Goal: Task Accomplishment & Management: Manage account settings

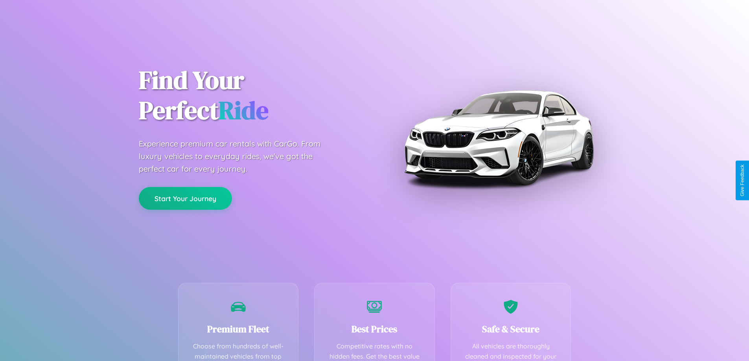
scroll to position [155, 0]
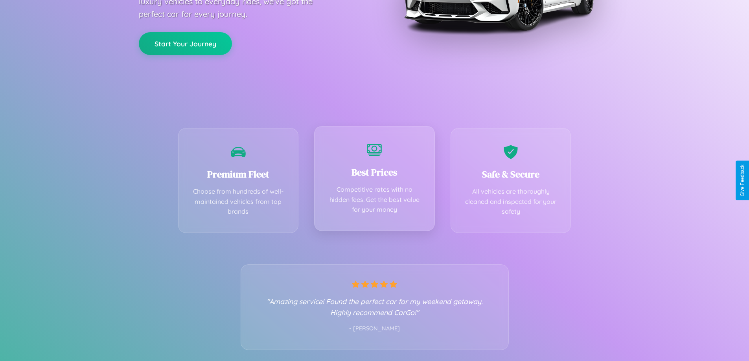
click at [374, 180] on div "Best Prices Competitive rates with no hidden fees. Get the best value for your …" at bounding box center [374, 178] width 121 height 105
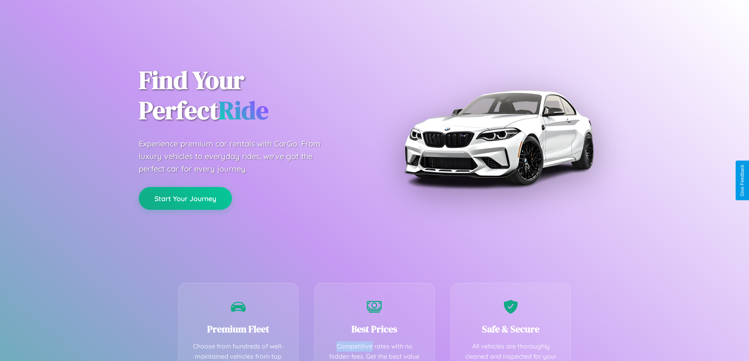
scroll to position [229, 0]
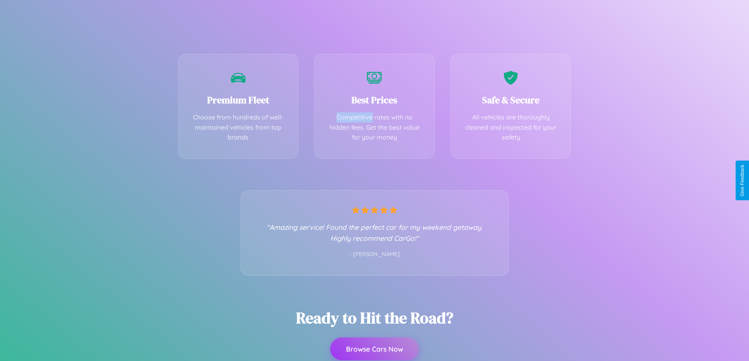
click at [374, 349] on button "Browse Cars Now" at bounding box center [374, 349] width 88 height 23
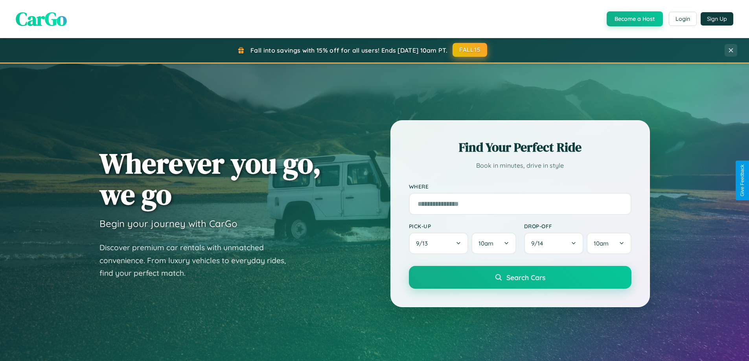
click at [470, 50] on button "FALL15" at bounding box center [470, 50] width 35 height 14
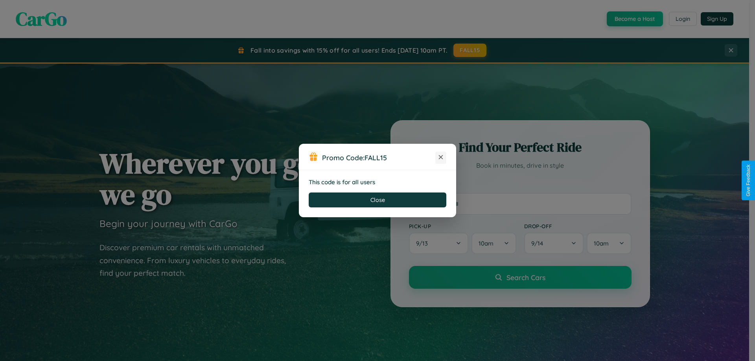
click at [441, 158] on icon at bounding box center [441, 157] width 8 height 8
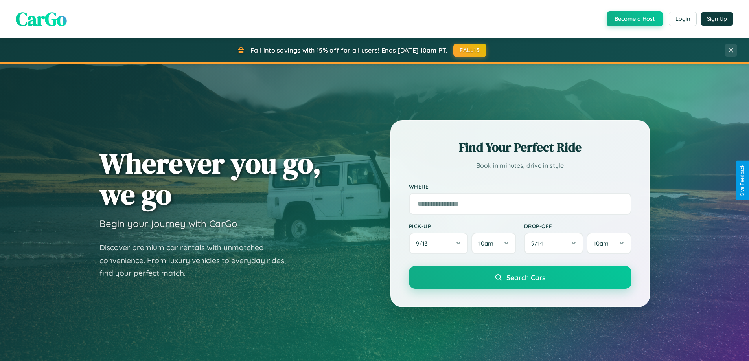
scroll to position [541, 0]
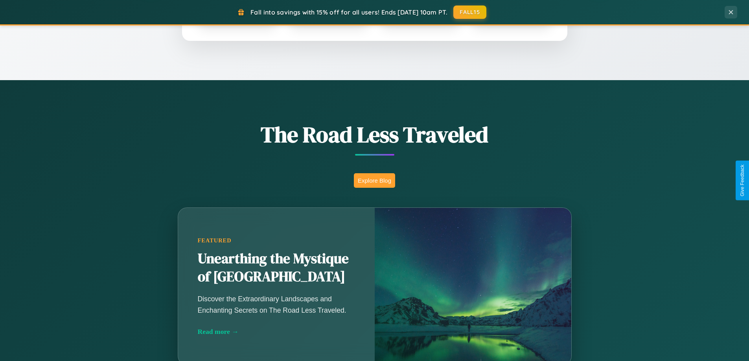
click at [374, 180] on button "Explore Blog" at bounding box center [374, 180] width 41 height 15
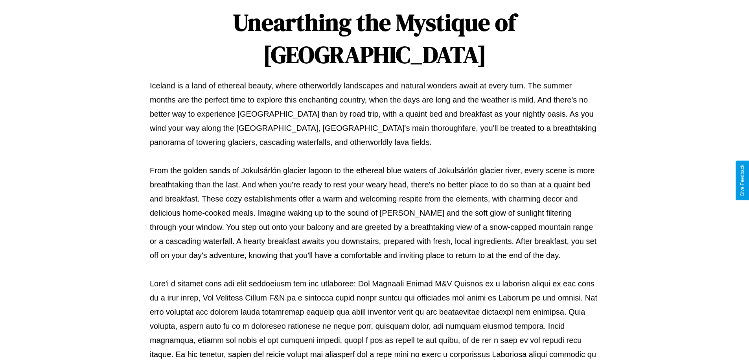
scroll to position [254, 0]
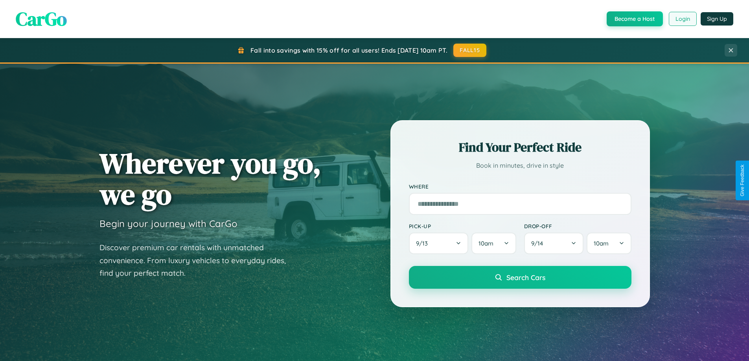
click at [682, 19] on button "Login" at bounding box center [683, 19] width 28 height 14
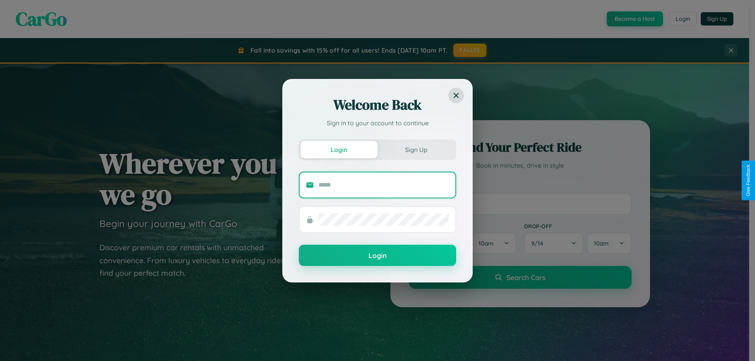
click at [384, 185] on input "text" at bounding box center [383, 185] width 131 height 13
type input "**********"
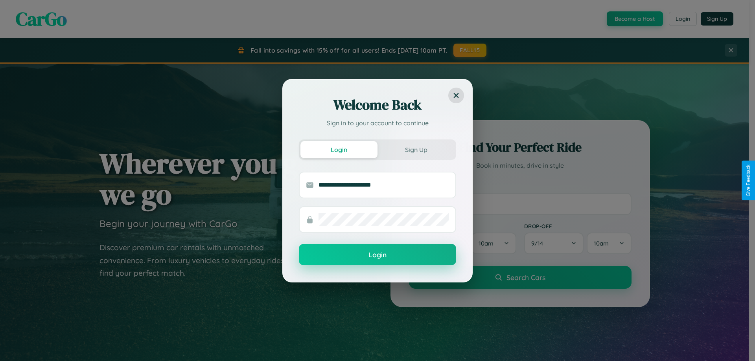
click at [377, 255] on button "Login" at bounding box center [377, 254] width 157 height 21
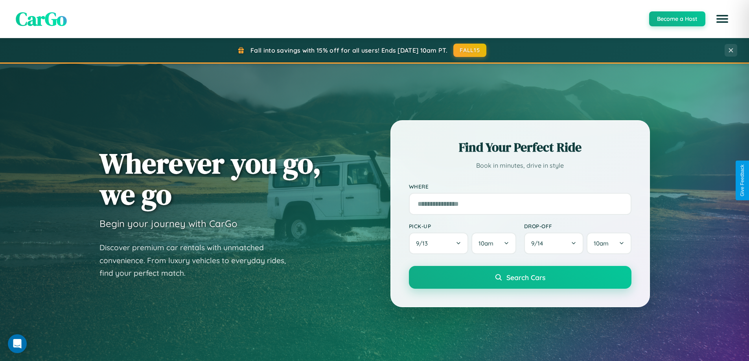
scroll to position [339, 0]
